Goal: Information Seeking & Learning: Learn about a topic

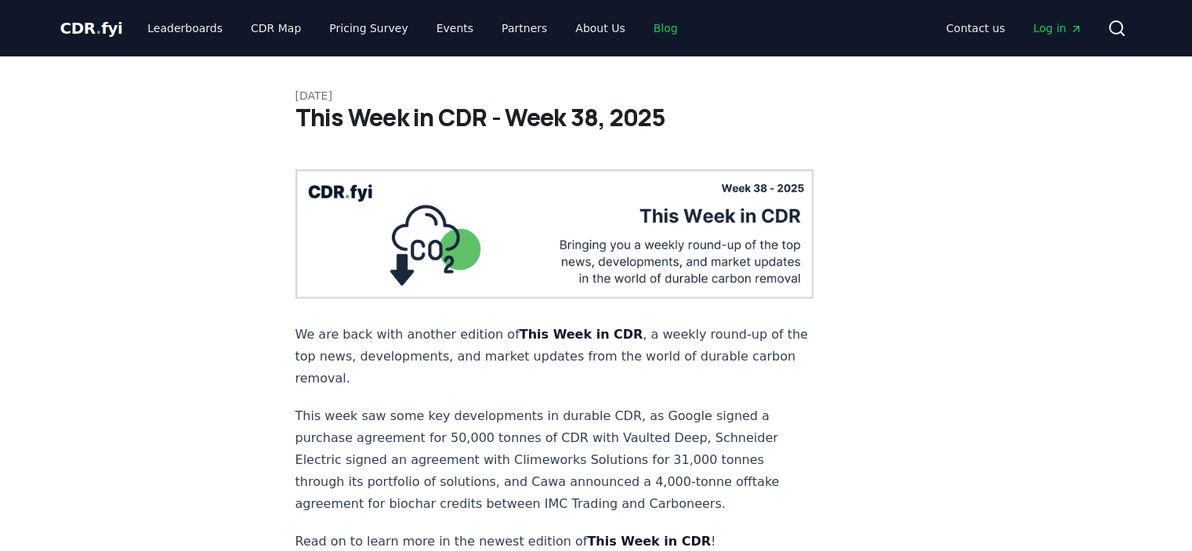
click at [641, 37] on link "Blog" at bounding box center [665, 28] width 49 height 28
click at [641, 33] on link "Blog" at bounding box center [665, 28] width 49 height 28
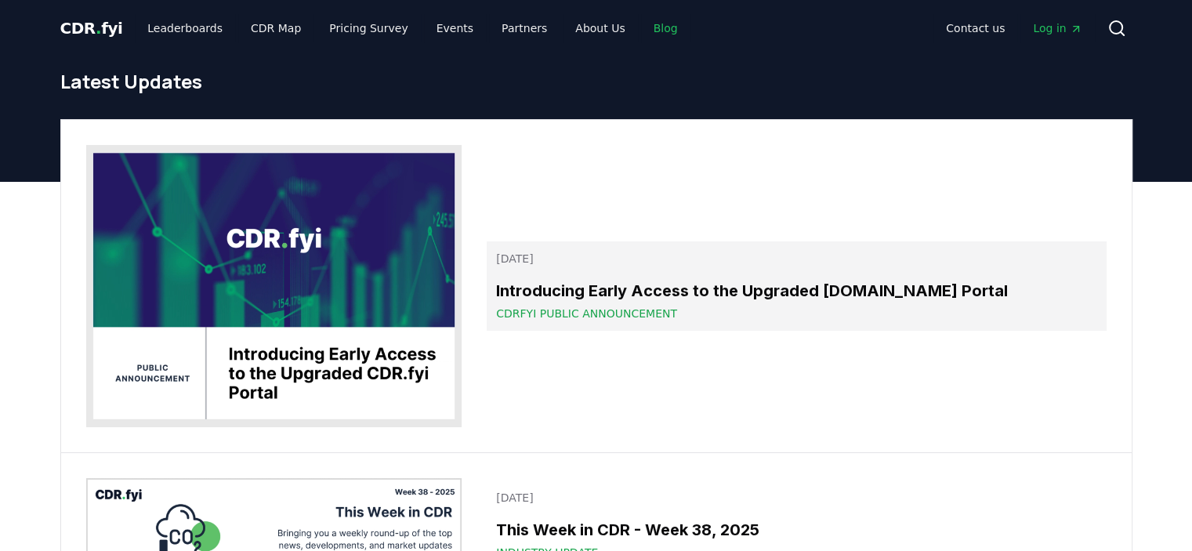
scroll to position [78, 0]
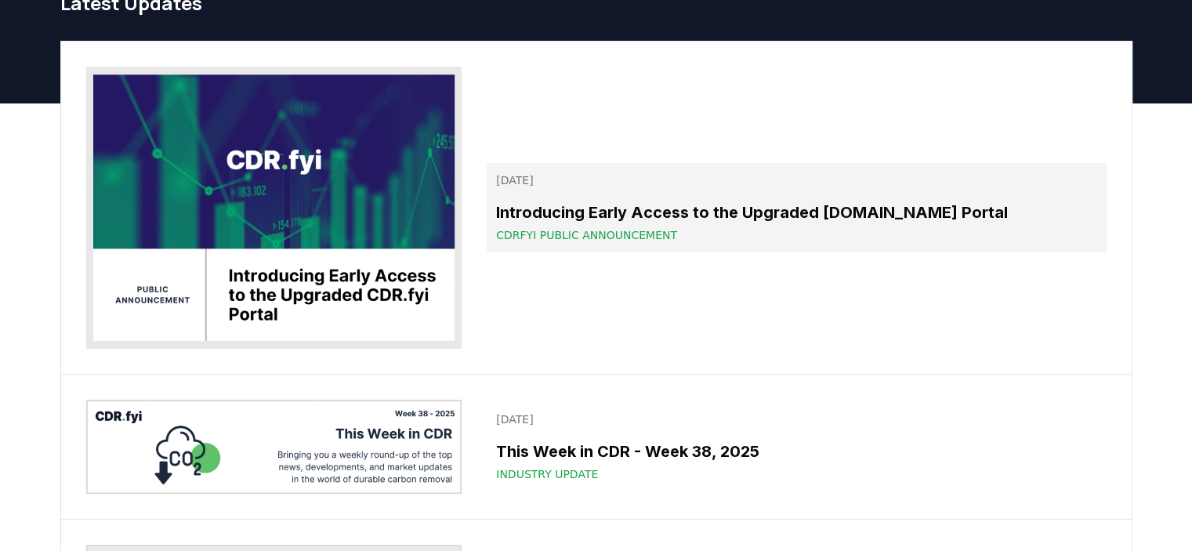
click at [654, 220] on h3 "Introducing Early Access to the Upgraded [DOMAIN_NAME] Portal" at bounding box center [796, 213] width 600 height 24
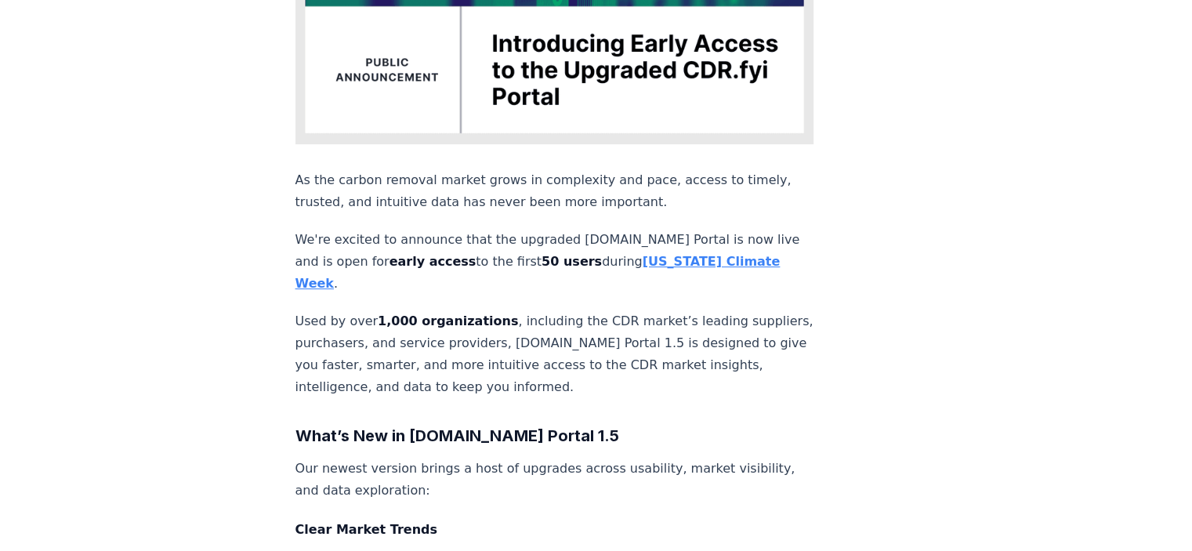
scroll to position [470, 0]
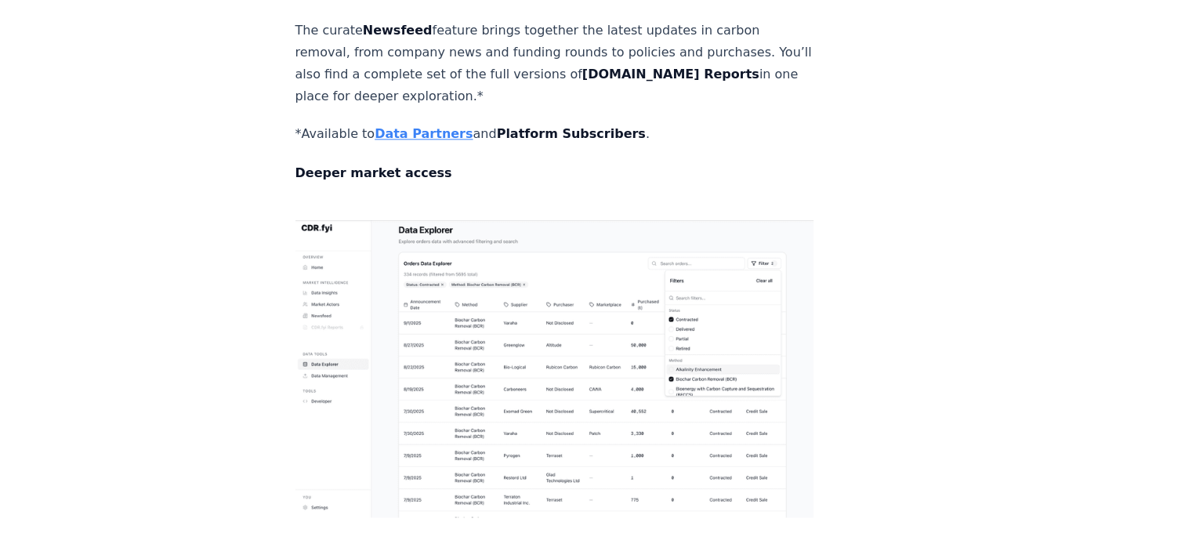
scroll to position [2115, 0]
